Goal: Task Accomplishment & Management: Manage account settings

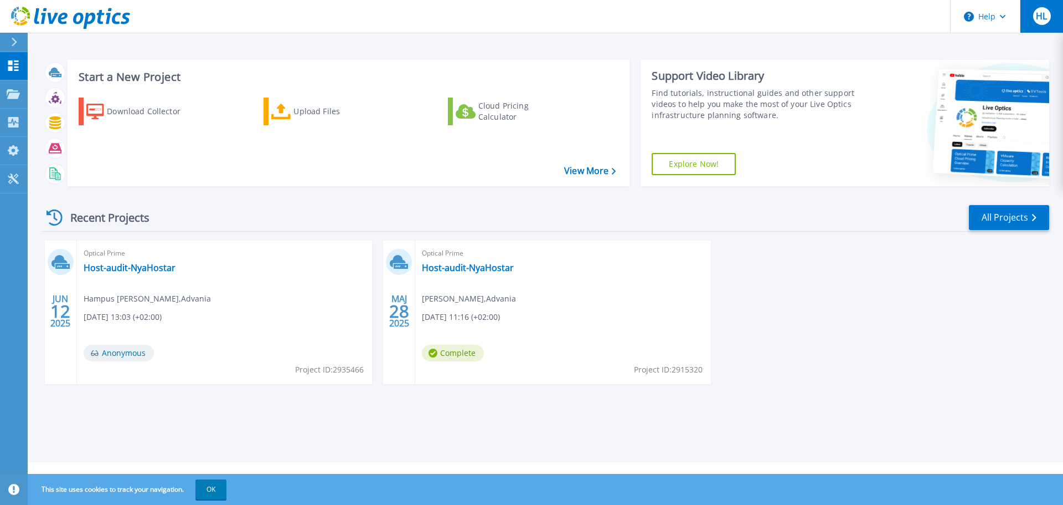
click at [1037, 15] on span "HL" at bounding box center [1041, 16] width 11 height 9
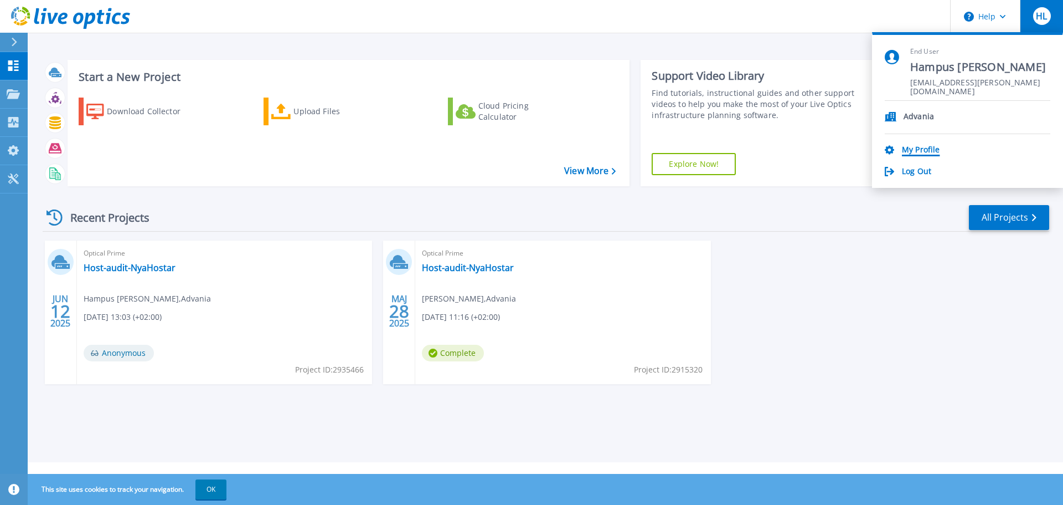
click at [931, 148] on link "My Profile" at bounding box center [921, 150] width 38 height 11
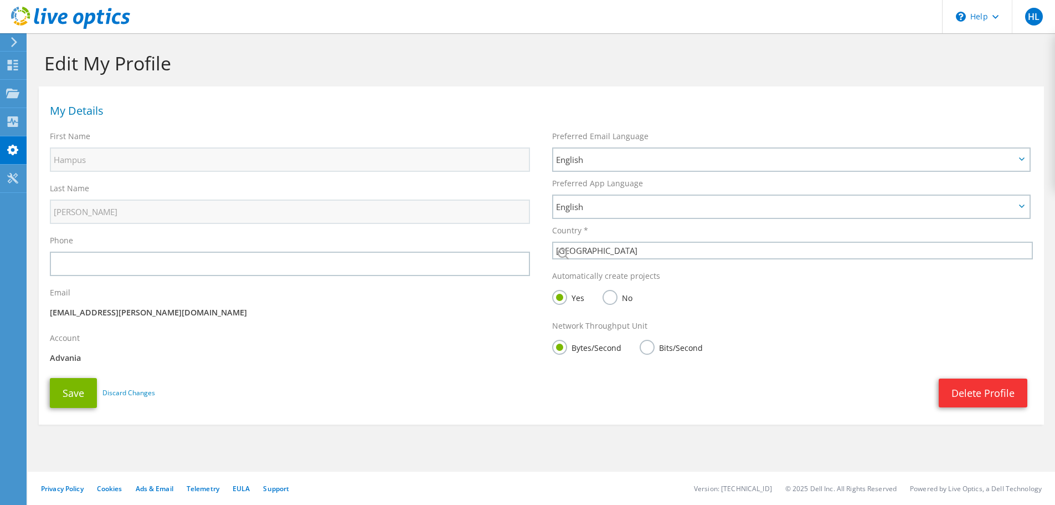
select select "189"
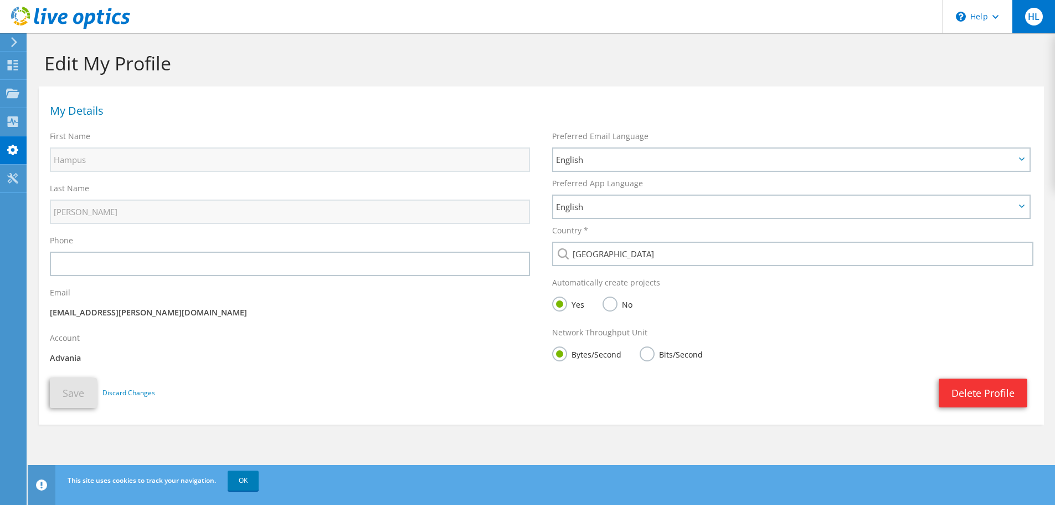
click at [1037, 14] on span "HL" at bounding box center [1034, 17] width 18 height 18
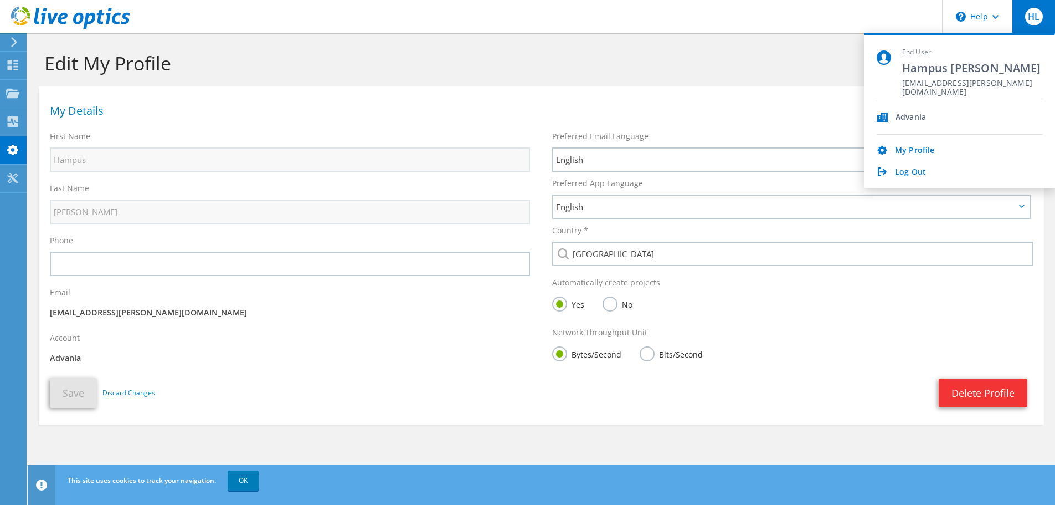
click at [642, 112] on h1 "My Details" at bounding box center [538, 110] width 977 height 11
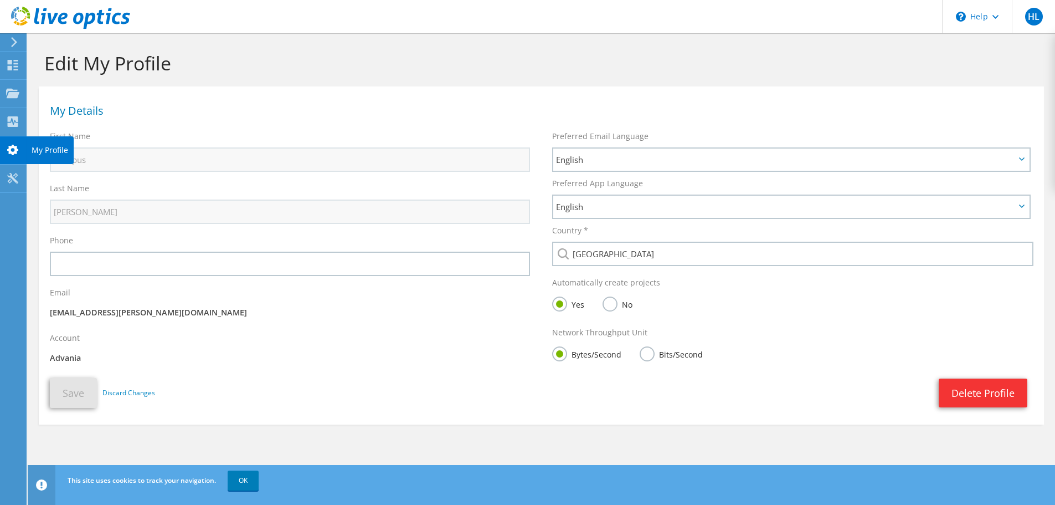
click at [16, 153] on use at bounding box center [12, 150] width 11 height 11
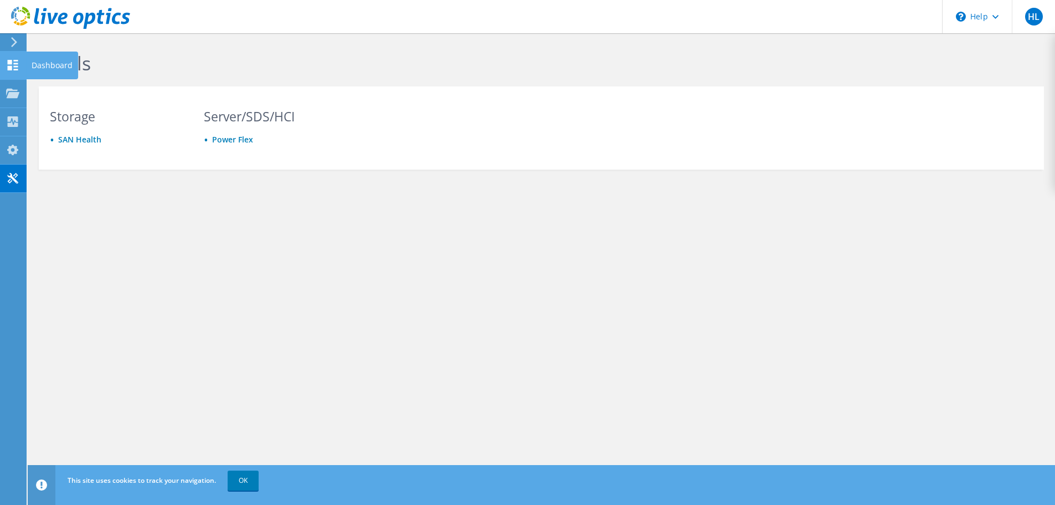
click at [9, 69] on use at bounding box center [13, 65] width 11 height 11
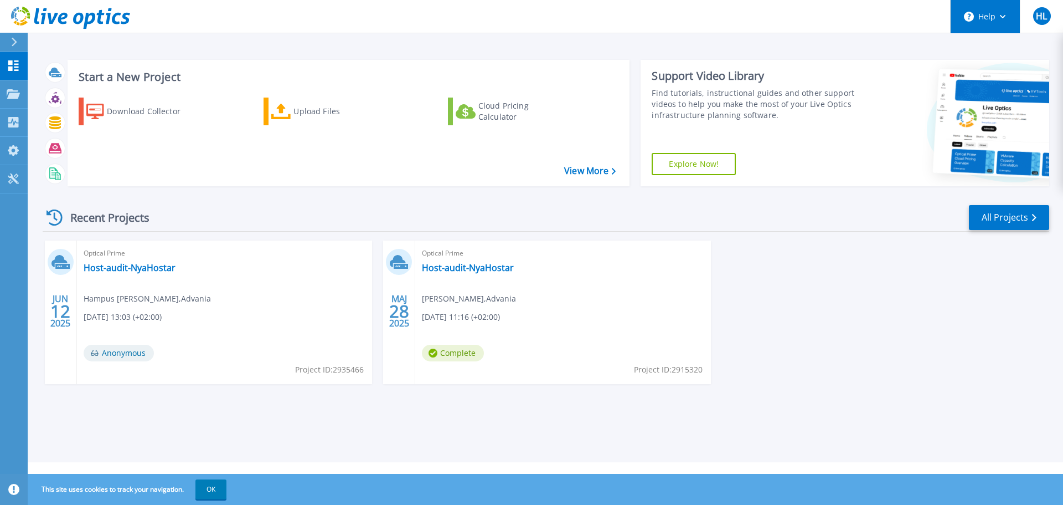
click at [1000, 13] on button "Help" at bounding box center [985, 16] width 69 height 33
click at [15, 90] on icon at bounding box center [13, 93] width 13 height 9
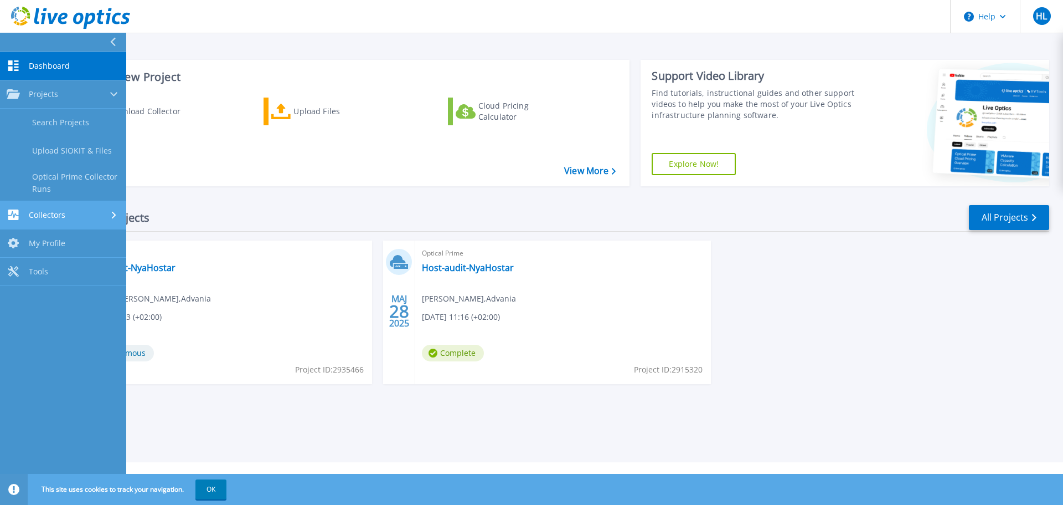
click at [58, 206] on link "Collectors Collectors" at bounding box center [63, 215] width 126 height 28
click at [34, 200] on link "My Profile My Profile" at bounding box center [63, 208] width 126 height 28
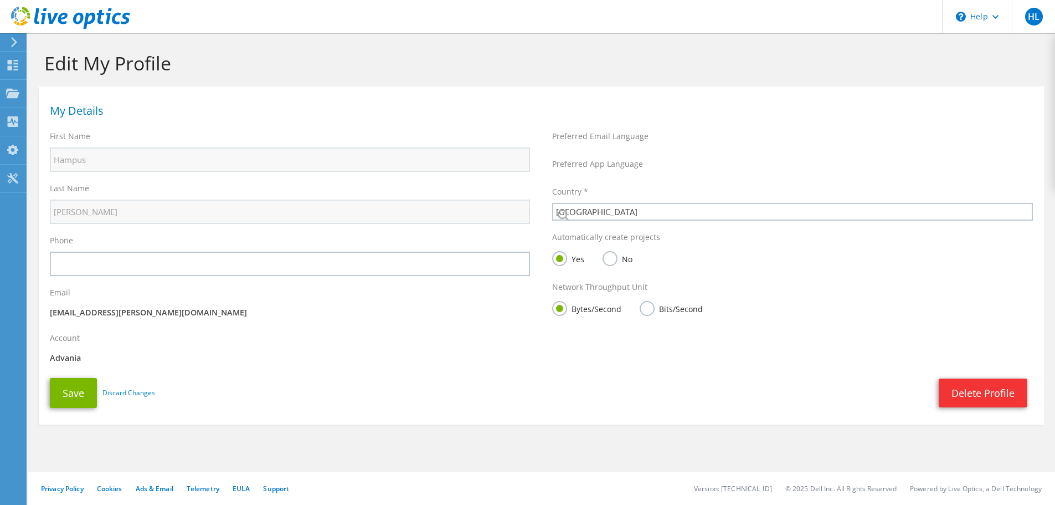
select select "189"
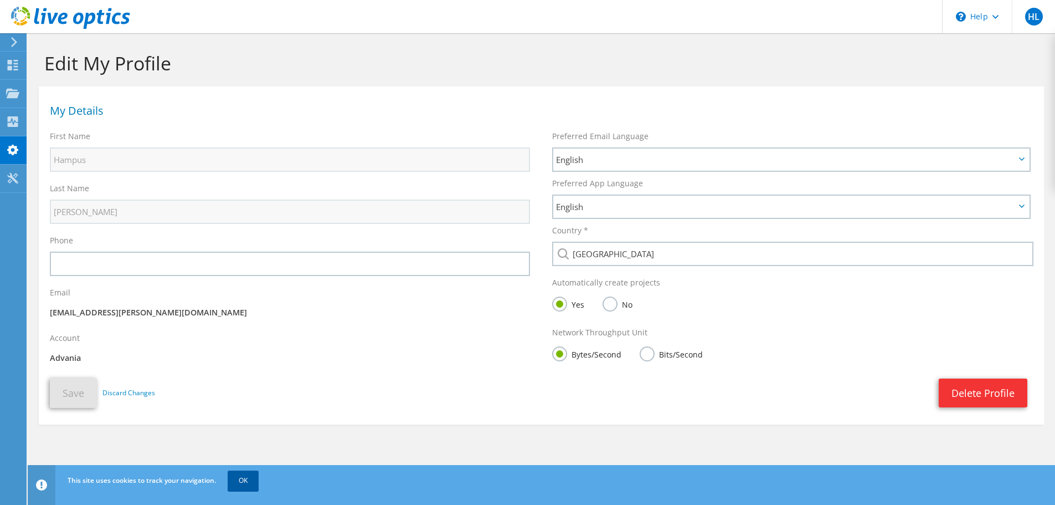
click at [243, 484] on link "OK" at bounding box center [243, 480] width 31 height 20
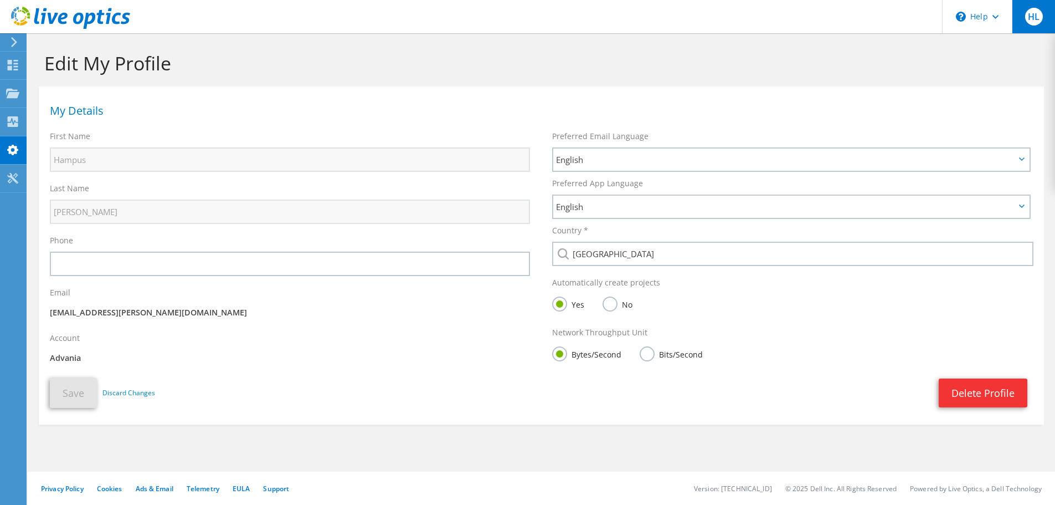
click at [1034, 13] on span "HL" at bounding box center [1034, 17] width 18 height 18
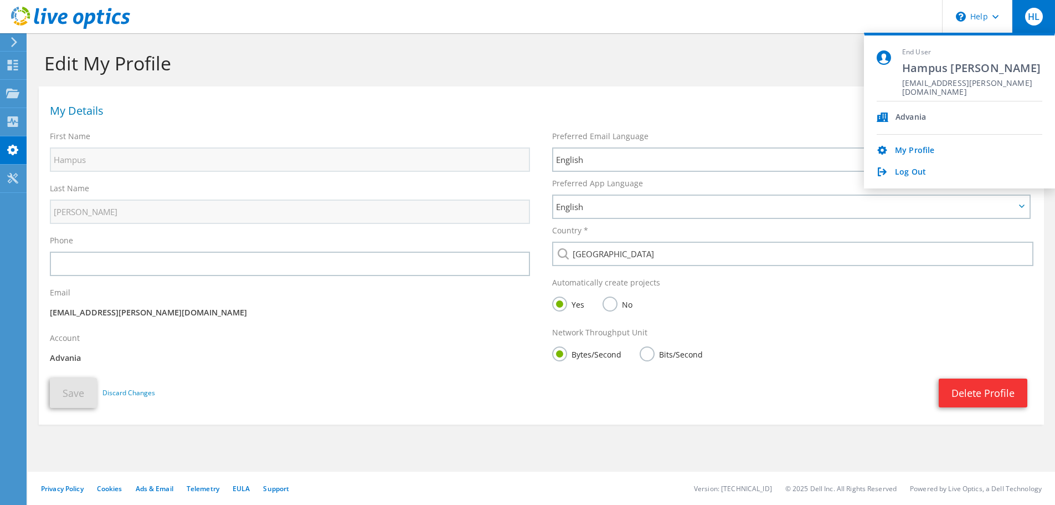
click at [897, 53] on div "End User Hampus Lind hampus.lind@advania.se" at bounding box center [960, 75] width 166 height 54
click at [917, 48] on span "End User" at bounding box center [972, 52] width 140 height 9
click at [917, 170] on link "Log Out" at bounding box center [910, 172] width 31 height 11
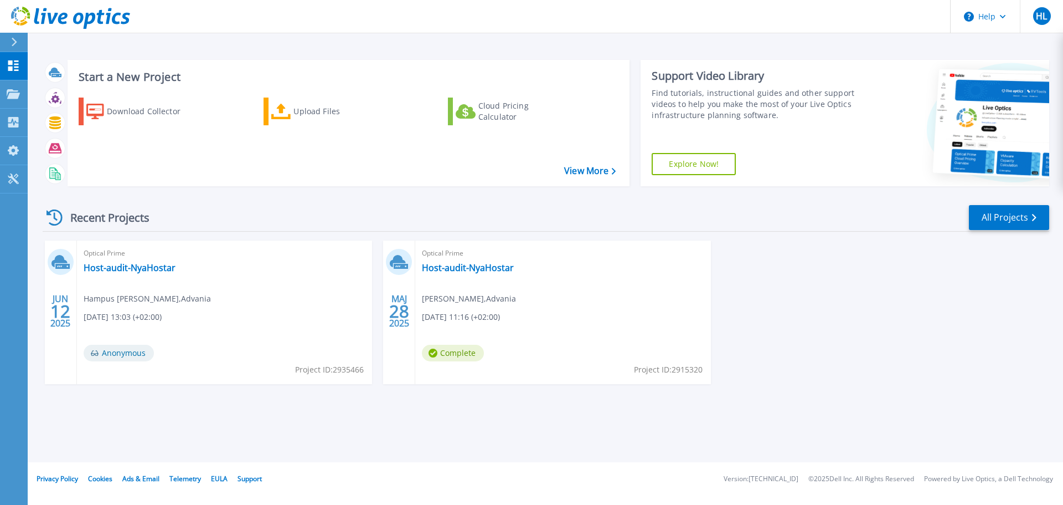
click at [990, 275] on div "[DATE] Optical Prime Host-audit-NyaHostar Hampus [PERSON_NAME] [DATE] 13:03 (+0…" at bounding box center [542, 323] width 1016 height 166
click at [67, 93] on div "Projects" at bounding box center [51, 94] width 45 height 29
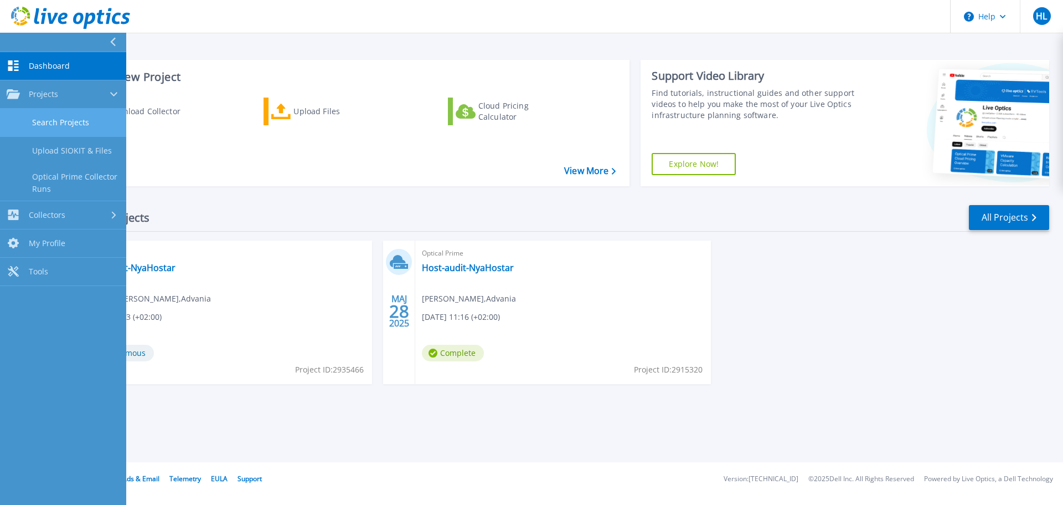
click at [56, 109] on link "Search Projects" at bounding box center [63, 123] width 126 height 28
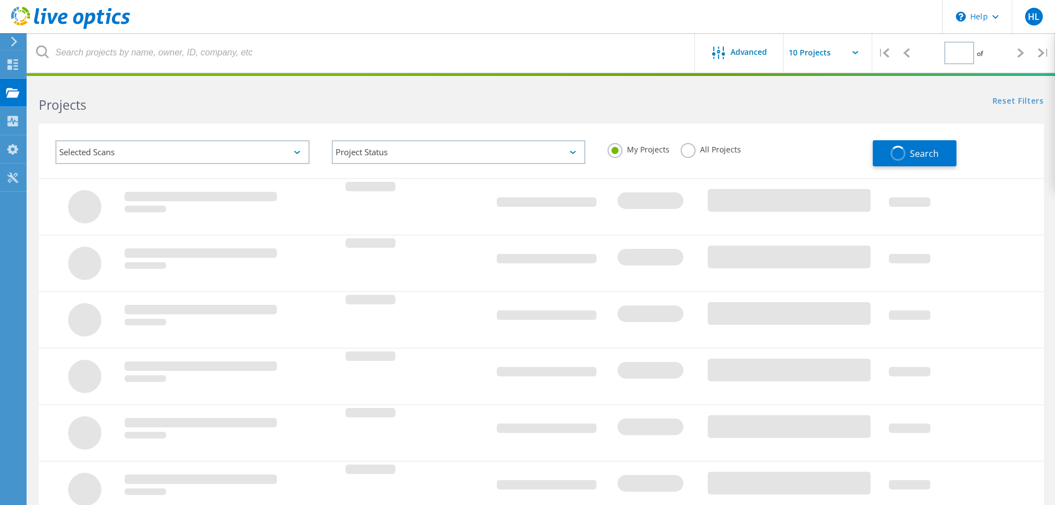
type input "1"
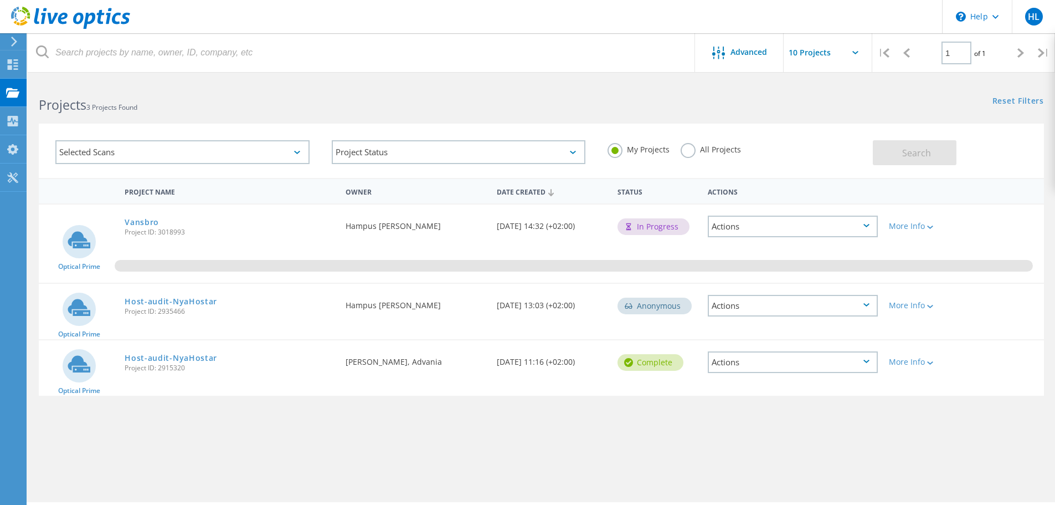
click at [1013, 446] on div "Project Name Owner Date Created Status Actions Optical Prime Vansbro Project ID…" at bounding box center [541, 322] width 1005 height 288
click at [981, 435] on div "Project Name Owner Date Created Status Actions Optical Prime Vansbro Project ID…" at bounding box center [541, 322] width 1005 height 288
